Goal: Complete application form

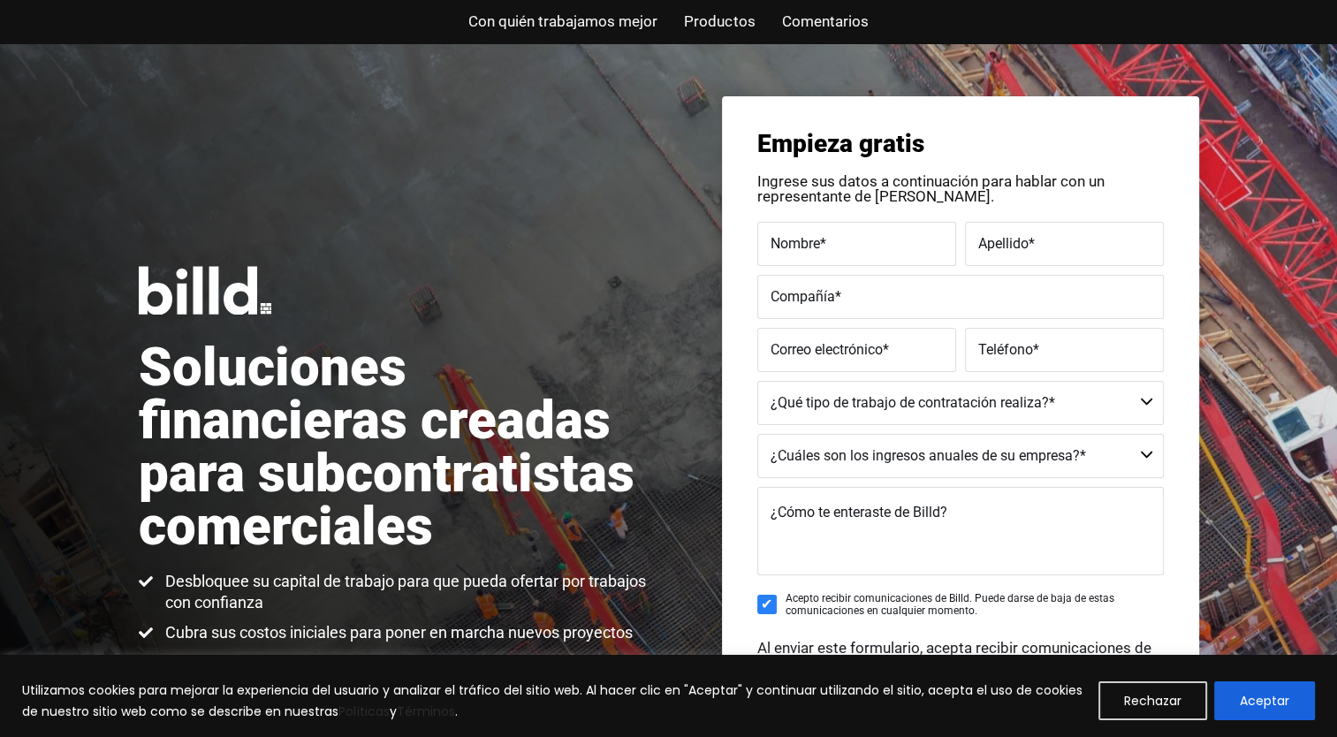
click at [792, 249] on span "Nombre" at bounding box center [794, 242] width 49 height 17
click at [792, 249] on input "Nombre *" at bounding box center [856, 244] width 199 height 44
type input "l"
type input "rogers"
click at [1047, 252] on label "Apellido *" at bounding box center [1064, 244] width 172 height 26
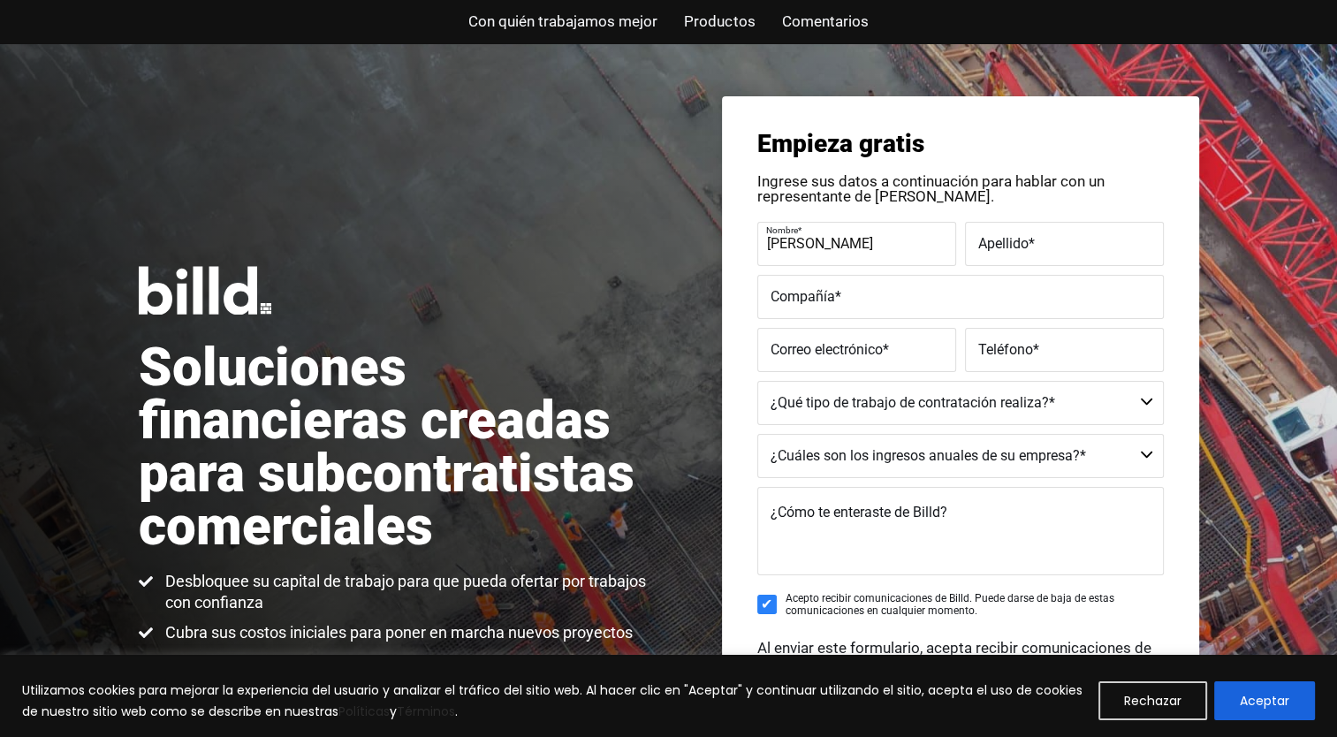
click at [1047, 252] on input "Apellido *" at bounding box center [1064, 244] width 199 height 44
type input "coello"
click at [902, 313] on input "Compañía *" at bounding box center [960, 297] width 406 height 44
type input "MCH construction llc"
type input "arnoldito432@gmail.com"
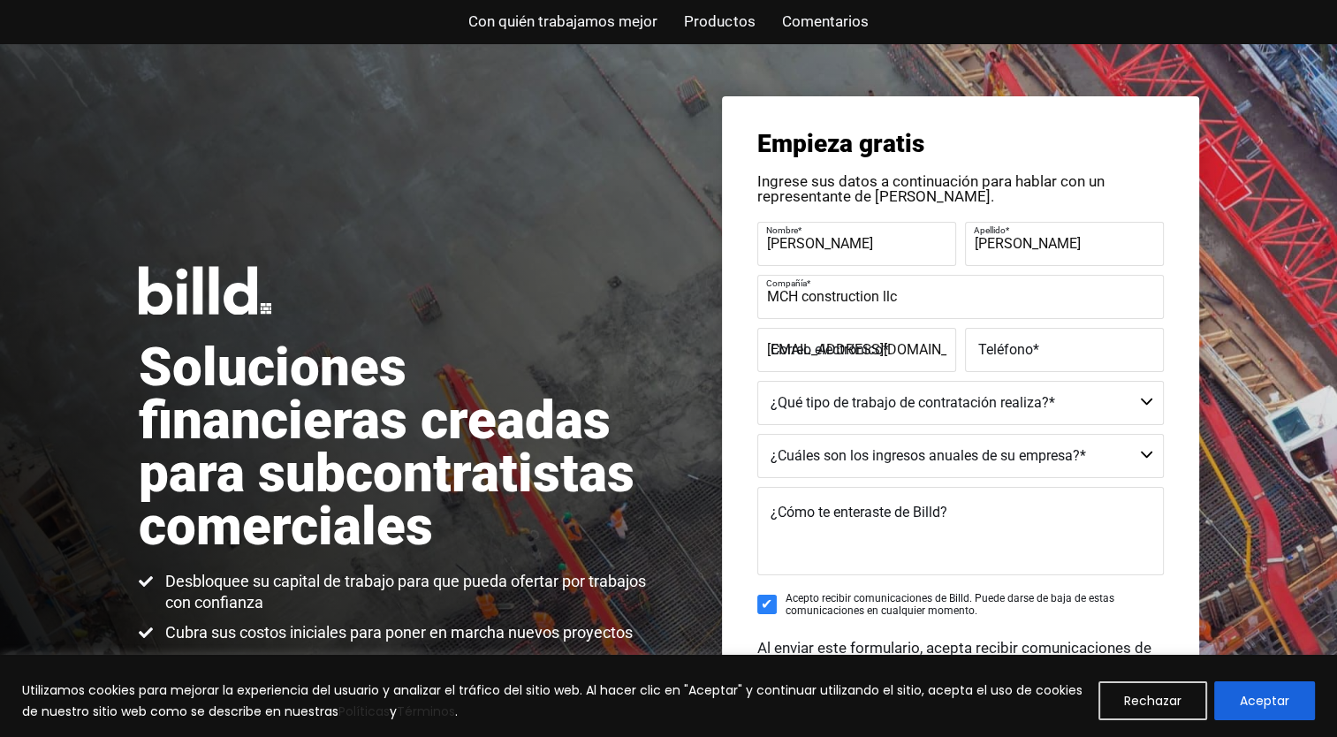
type input "(414) 509-4646"
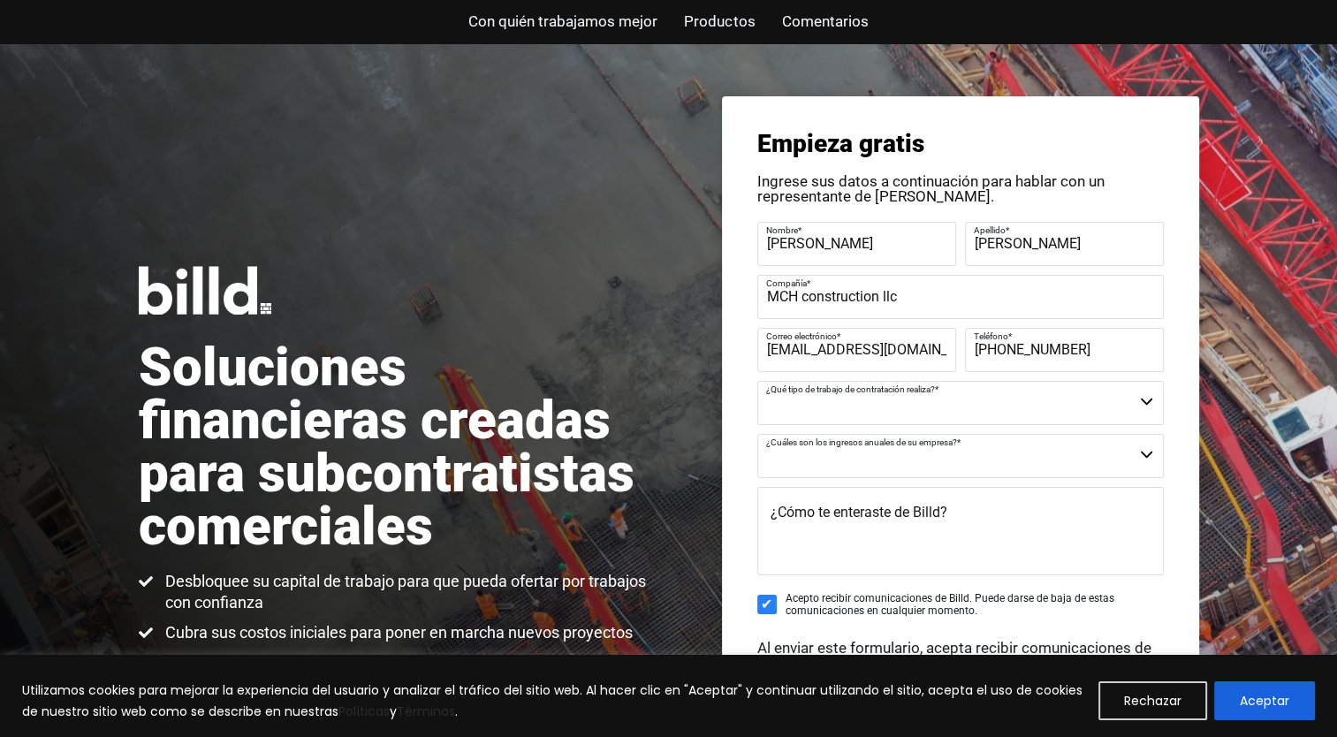
click at [930, 348] on label "Correo electrónico *" at bounding box center [854, 336] width 177 height 26
click at [930, 348] on input "arnoldito432@gmail.com" at bounding box center [856, 350] width 199 height 44
type input "a"
click at [922, 353] on input "m" at bounding box center [856, 350] width 199 height 44
click at [855, 355] on input "m" at bounding box center [856, 350] width 199 height 44
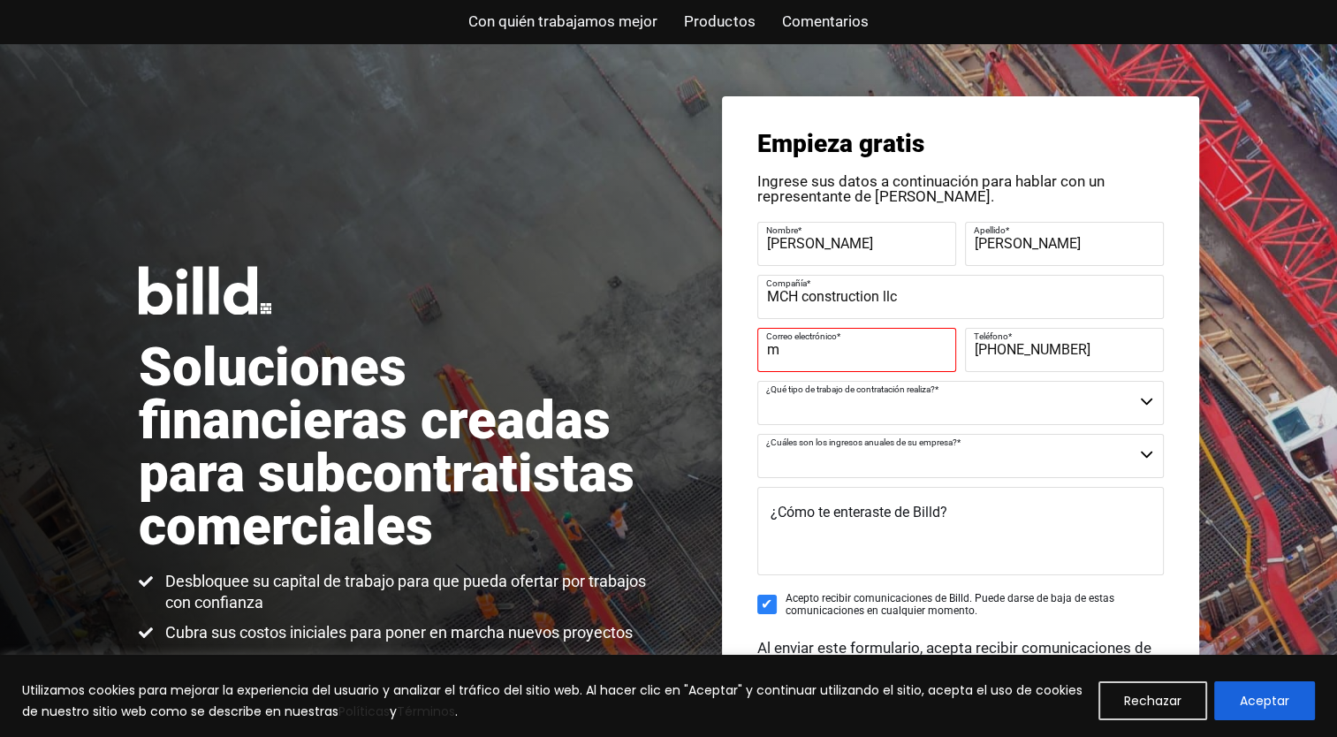
click at [852, 350] on input "m" at bounding box center [856, 350] width 199 height 44
click at [757, 711] on input "PONTE EN CONTACTO" at bounding box center [960, 737] width 406 height 53
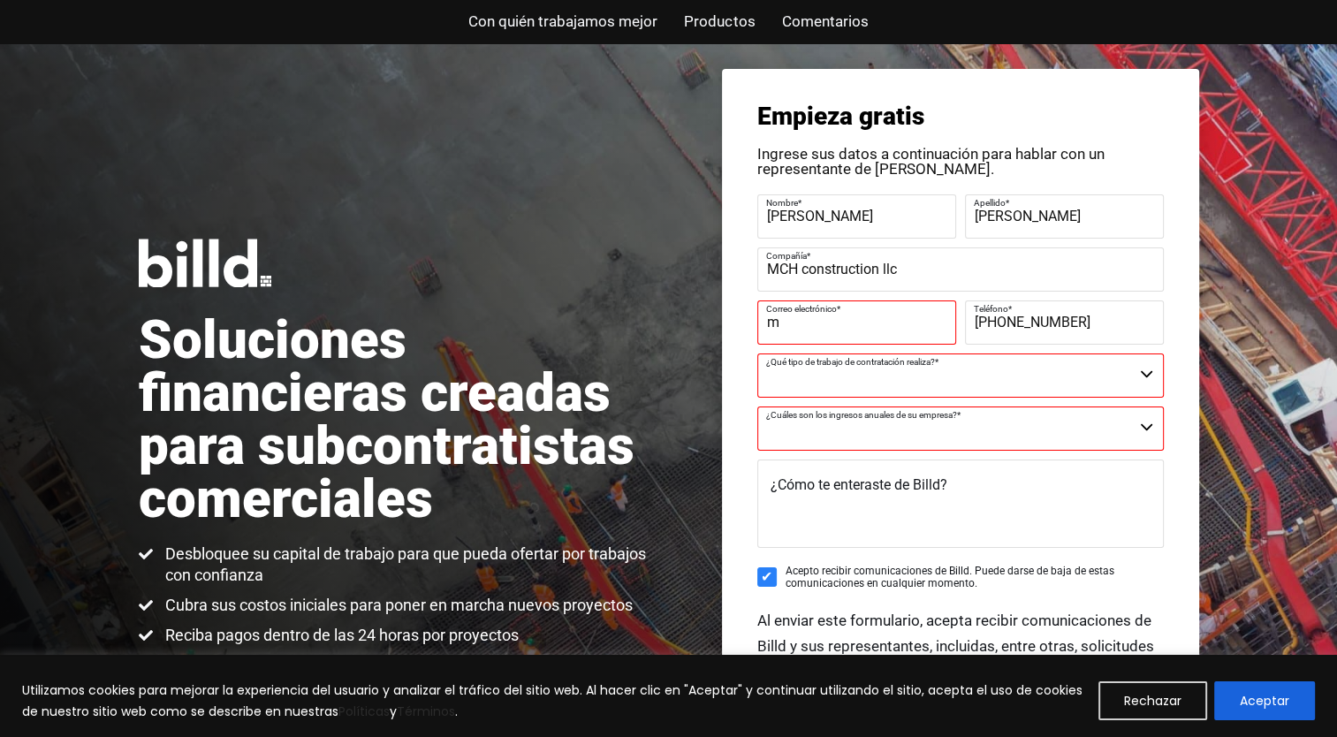
click at [832, 327] on input "m" at bounding box center [856, 322] width 199 height 44
type input "mchconstruction1677@gmail.com"
click at [1078, 317] on label "Teléfono *" at bounding box center [1062, 309] width 177 height 26
click at [1078, 317] on input "(414) 509-4646" at bounding box center [1064, 322] width 199 height 44
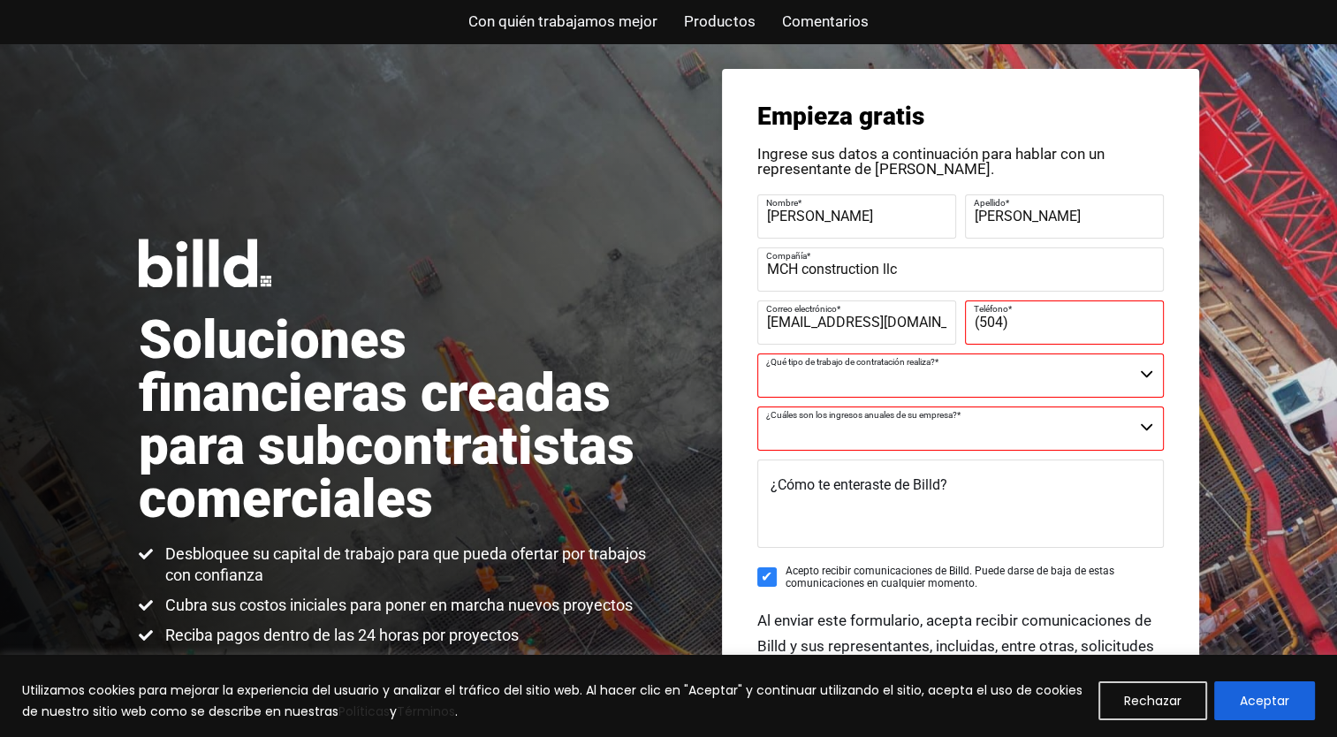
type input "(504) 422-9717"
click at [868, 379] on select "Comercial Comercial y Residencial Residencial No es un contratista" at bounding box center [960, 375] width 406 height 44
click at [757, 353] on select "Comercial Comercial y Residencial Residencial No es un contratista" at bounding box center [960, 375] width 406 height 44
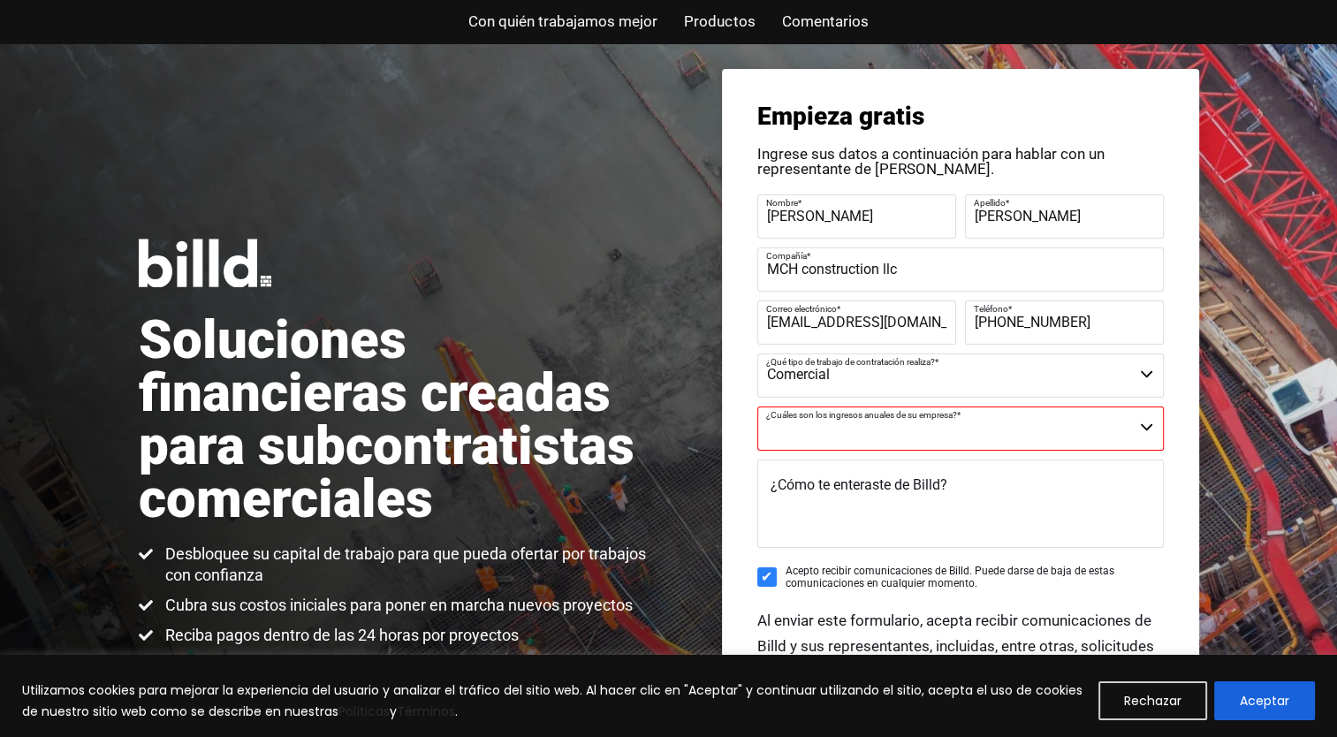
click at [859, 384] on select "Comercial Comercial y Residencial Residencial No es un contratista" at bounding box center [960, 375] width 406 height 44
select select "Commercial and Residential"
click at [757, 353] on select "Comercial Comercial y Residencial Residencial No es un contratista" at bounding box center [960, 375] width 406 height 44
click at [862, 431] on select "$40 millones + $25 millones - $40 millones $8 millones - $25 millones $4 millon…" at bounding box center [960, 428] width 406 height 44
select select "Less than $1M"
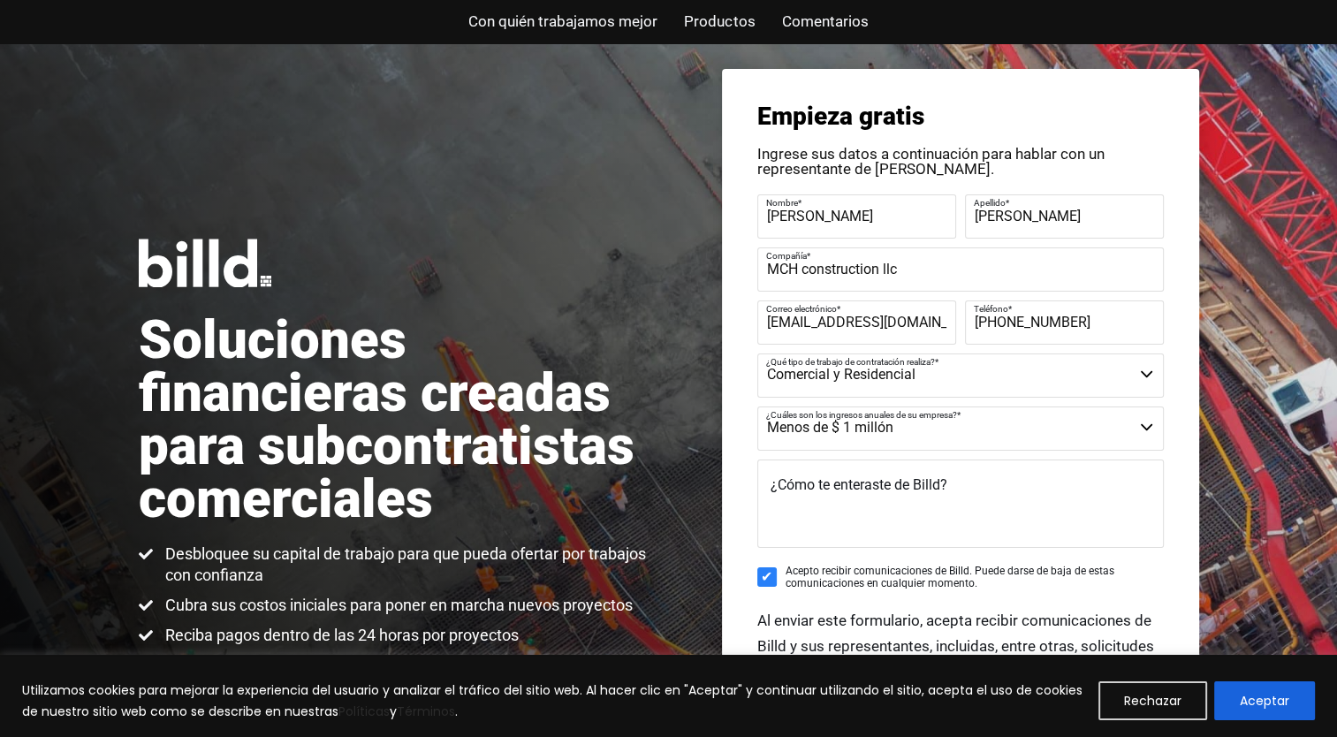
click at [862, 431] on select "$40 millones + $25 millones - $40 millones $8 millones - $25 millones $4 millon…" at bounding box center [960, 428] width 406 height 44
click at [842, 504] on textarea "¿Cómo te enteraste de Billd?" at bounding box center [960, 503] width 406 height 88
type textarea "geogle"
click at [1179, 621] on div "Empieza gratis Ingrese sus datos a continuación para hablar con un representant…" at bounding box center [960, 442] width 477 height 746
click at [1276, 699] on button "Aceptar" at bounding box center [1264, 700] width 101 height 39
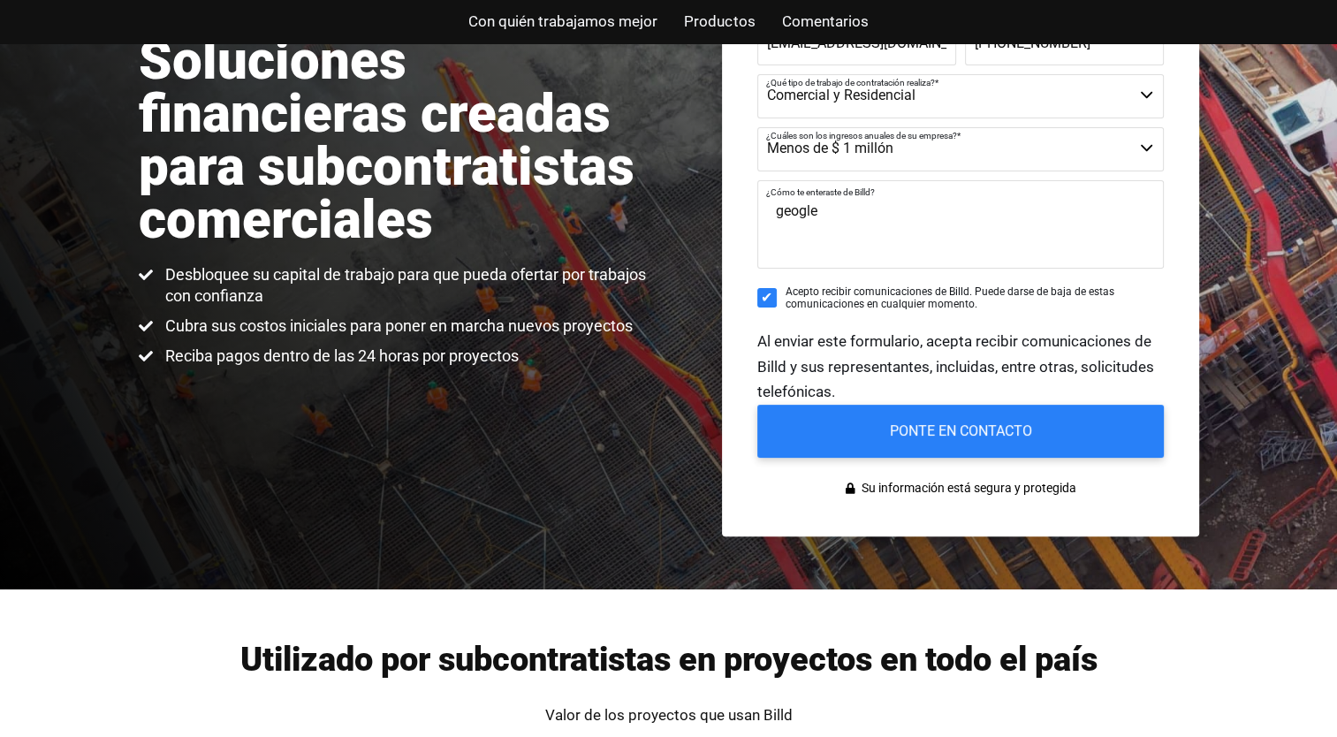
scroll to position [416, 0]
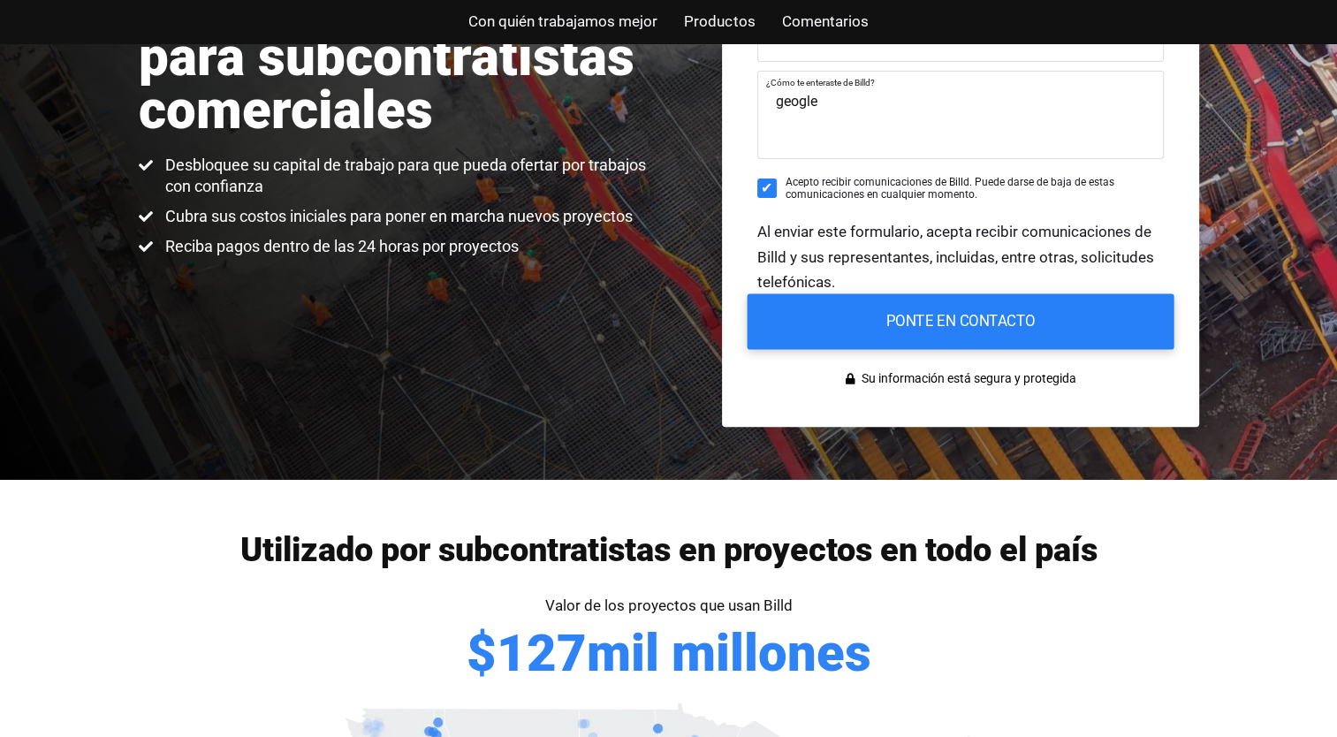
click at [1042, 316] on input "PONTE EN CONTACTO" at bounding box center [959, 322] width 427 height 56
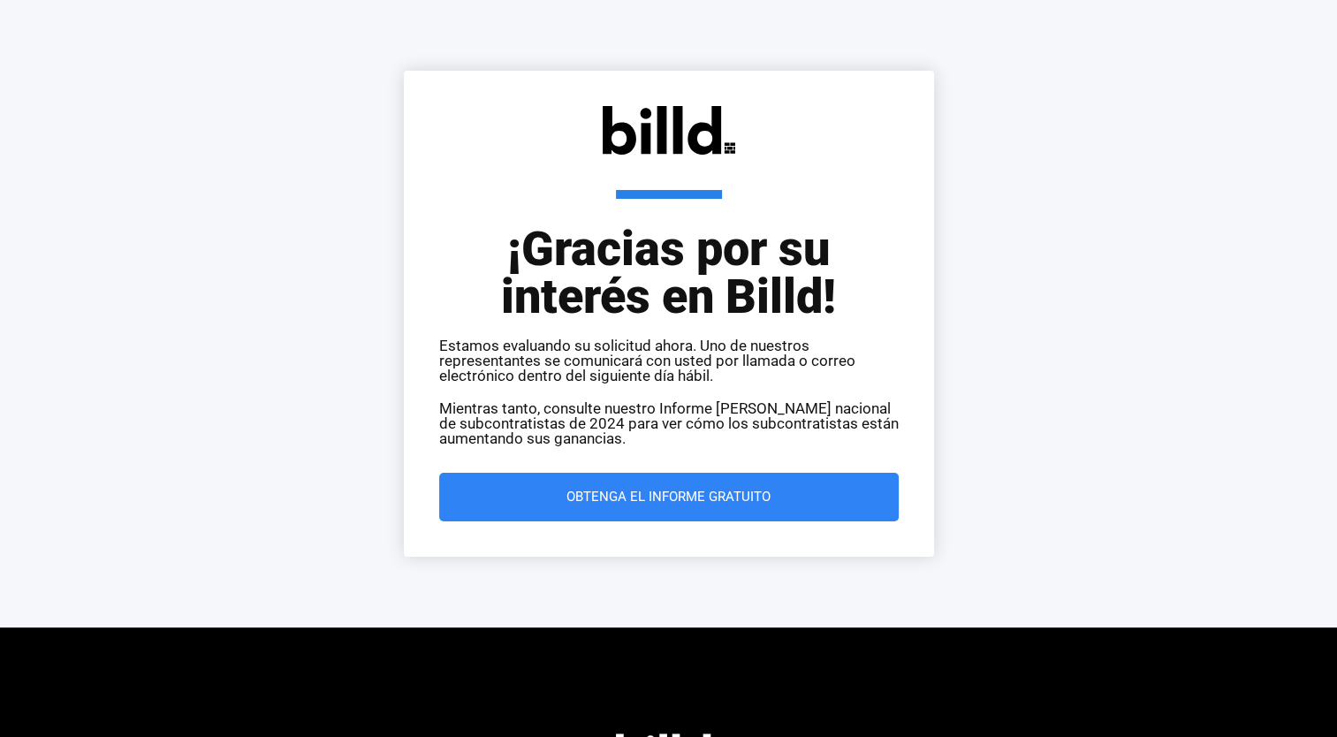
drag, startPoint x: 0, startPoint y: 0, endPoint x: 767, endPoint y: 489, distance: 909.7
click at [767, 490] on span "Obtenga el informe gratuito" at bounding box center [668, 496] width 204 height 13
